Goal: Transaction & Acquisition: Purchase product/service

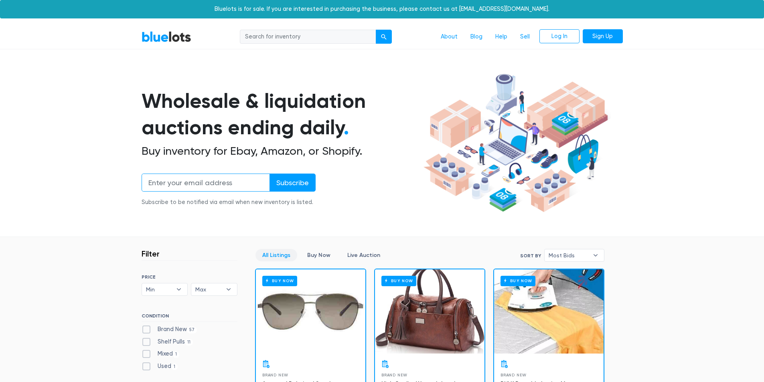
click at [190, 180] on input "email" at bounding box center [206, 183] width 128 height 18
click at [286, 36] on input "search" at bounding box center [308, 37] width 136 height 14
type input "magic the gathering"
click at [376, 30] on button "submit" at bounding box center [384, 37] width 16 height 14
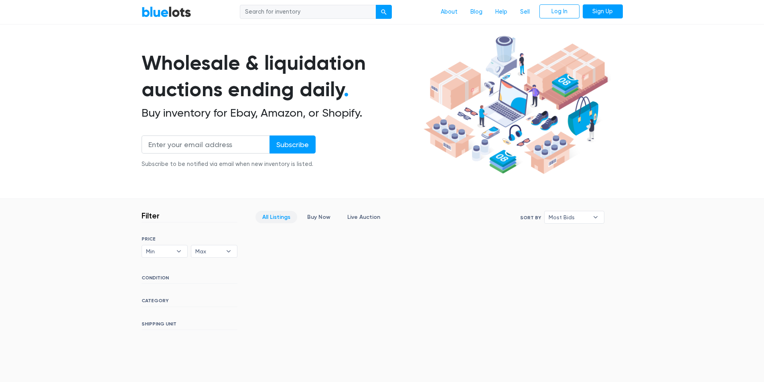
scroll to position [174, 0]
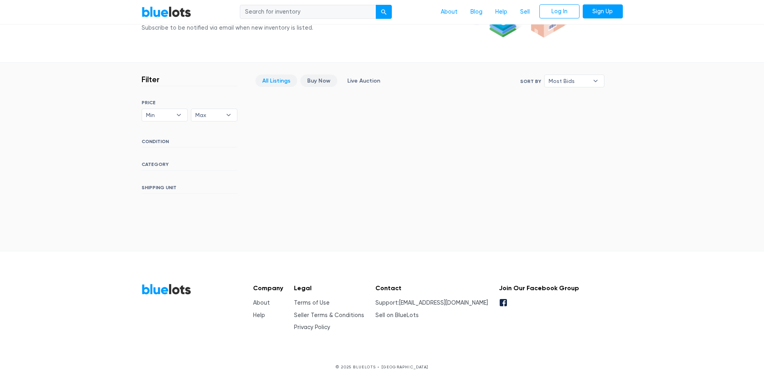
click at [315, 77] on link "Buy Now" at bounding box center [318, 81] width 37 height 12
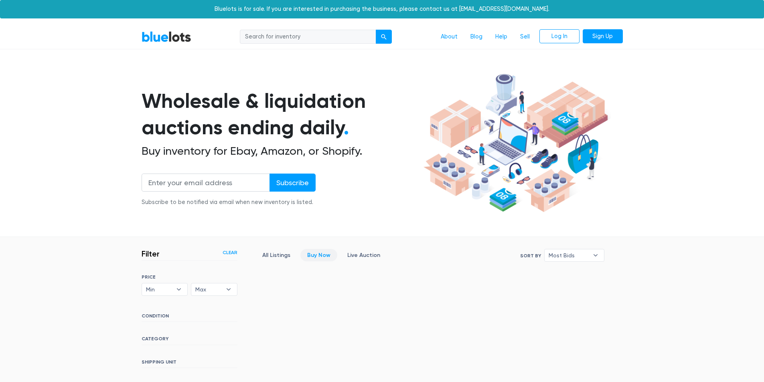
scroll to position [174, 0]
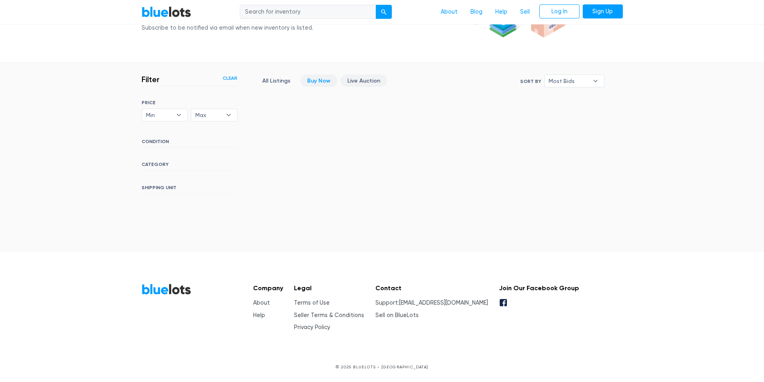
click at [368, 77] on link "Live Auction" at bounding box center [364, 81] width 47 height 12
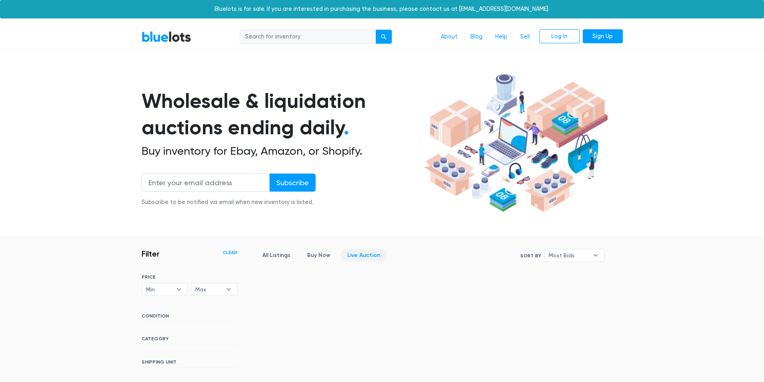
scroll to position [174, 0]
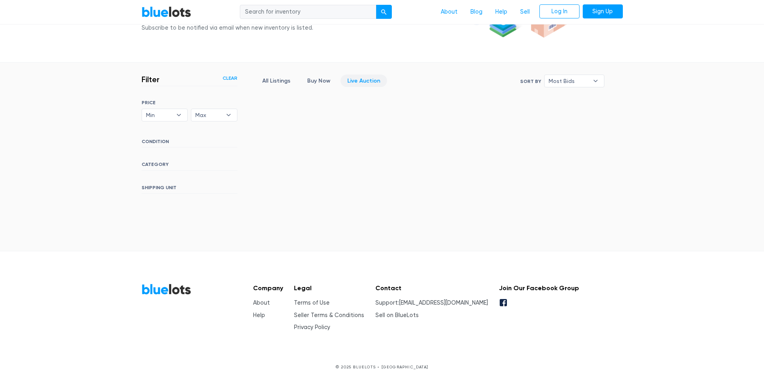
click at [270, 9] on input "search" at bounding box center [308, 12] width 136 height 14
type input "pokemon"
click at [376, 5] on button "submit" at bounding box center [384, 12] width 16 height 14
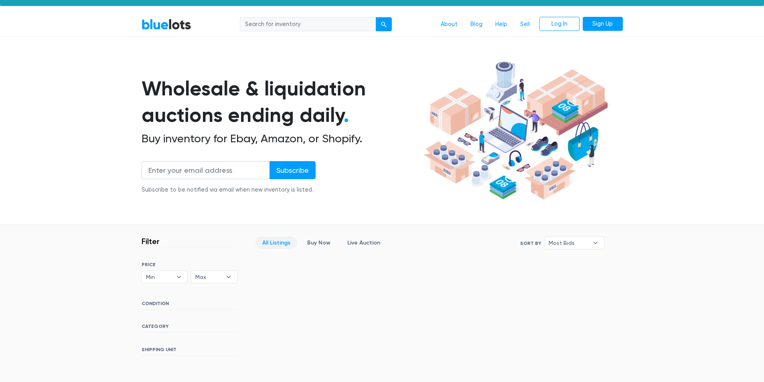
scroll to position [174, 0]
